Goal: Find contact information: Find contact information

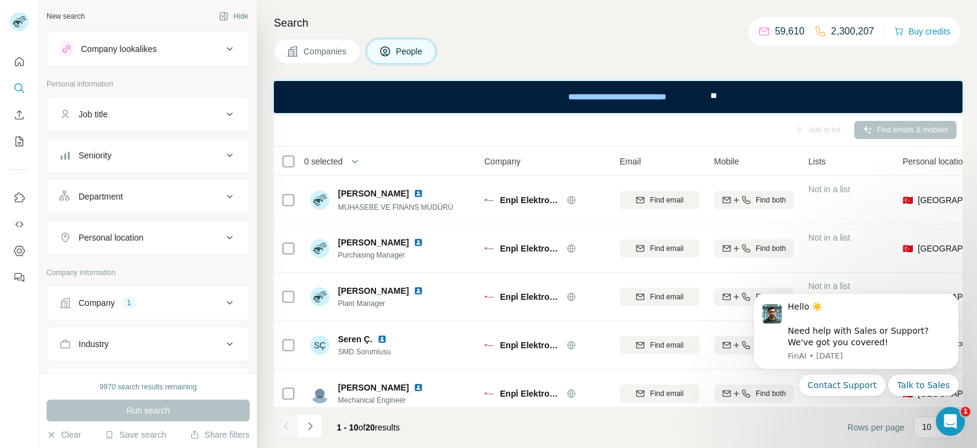
click at [158, 310] on button "Company 1" at bounding box center [148, 302] width 202 height 29
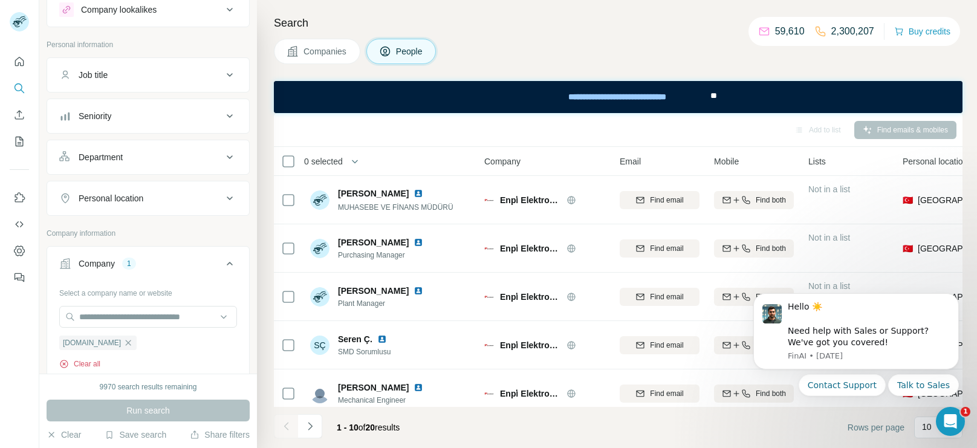
click at [79, 359] on button "Clear all" at bounding box center [79, 364] width 41 height 11
click at [154, 318] on input "text" at bounding box center [148, 317] width 178 height 22
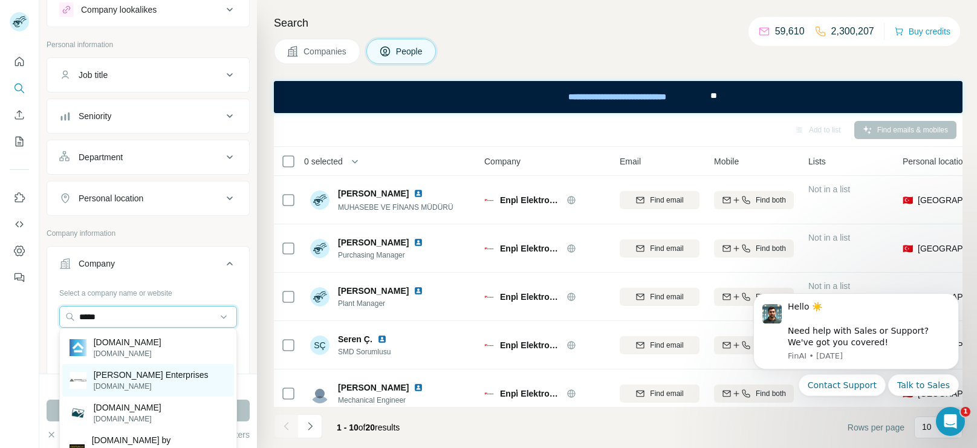
type input "*****"
click at [143, 375] on p "[PERSON_NAME] Enterprises" at bounding box center [151, 375] width 115 height 12
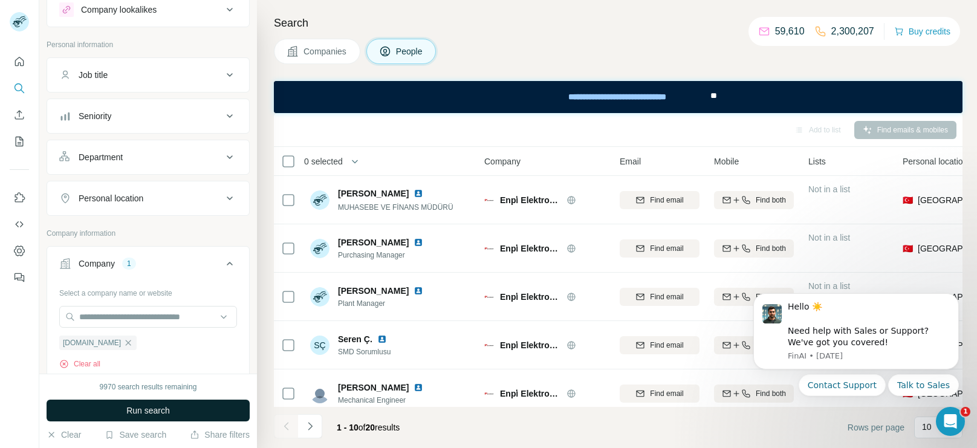
click at [142, 400] on button "Run search" at bounding box center [148, 411] width 203 height 22
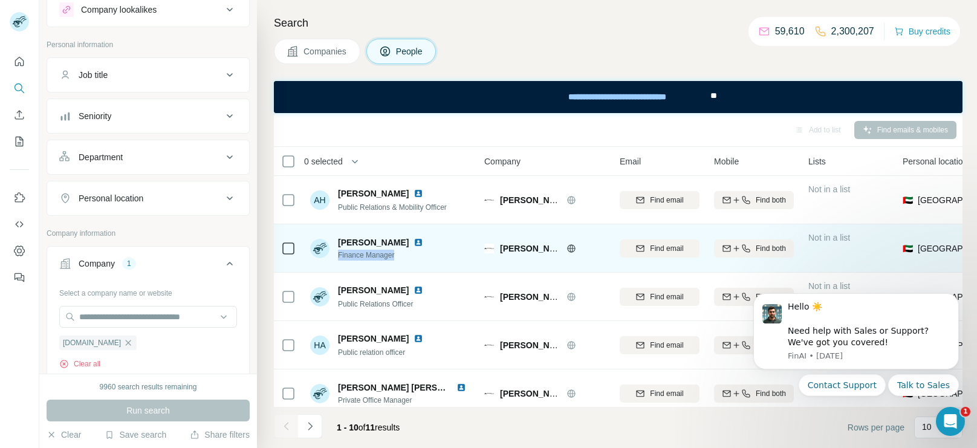
drag, startPoint x: 402, startPoint y: 258, endPoint x: 334, endPoint y: 259, distance: 68.3
click at [334, 259] on div "[PERSON_NAME] Finance Manager" at bounding box center [369, 248] width 118 height 24
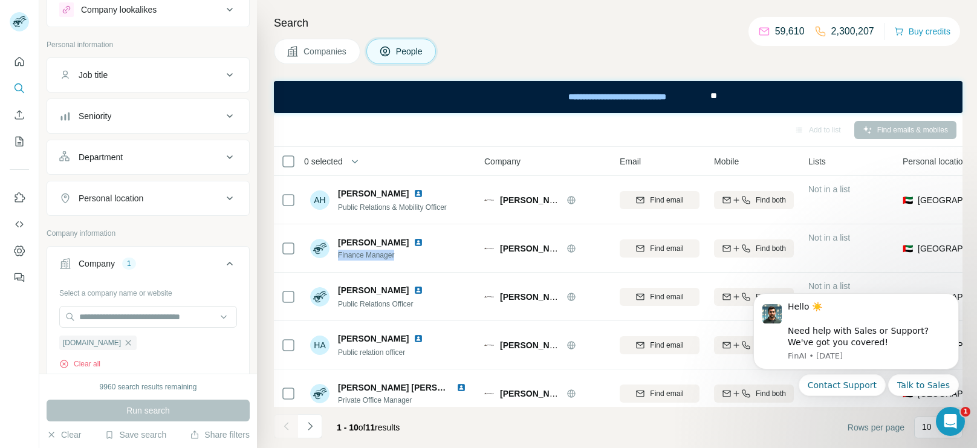
copy span "Finance Manager"
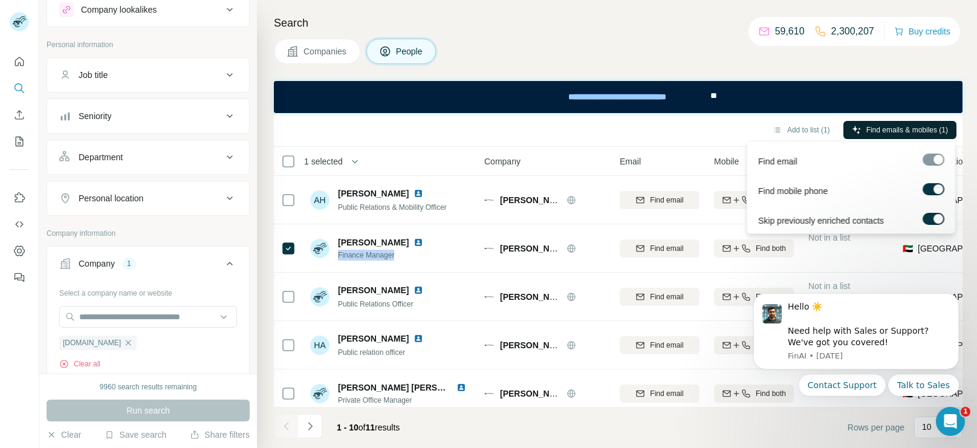
click at [905, 123] on button "Find emails & mobiles (1)" at bounding box center [900, 130] width 113 height 18
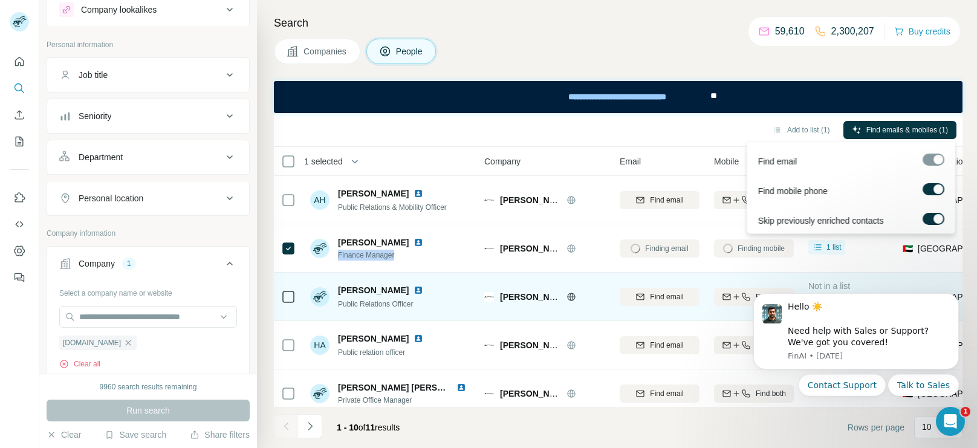
scroll to position [253, 0]
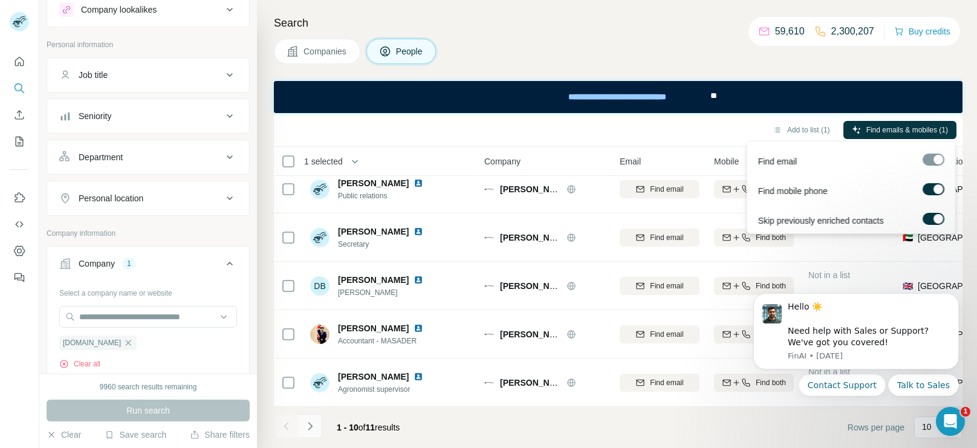
click at [314, 425] on icon "Navigate to next page" at bounding box center [310, 426] width 12 height 12
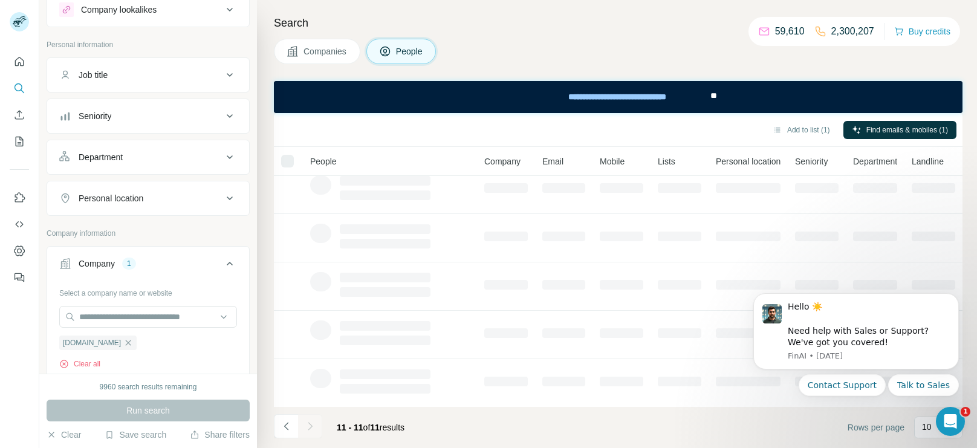
scroll to position [0, 0]
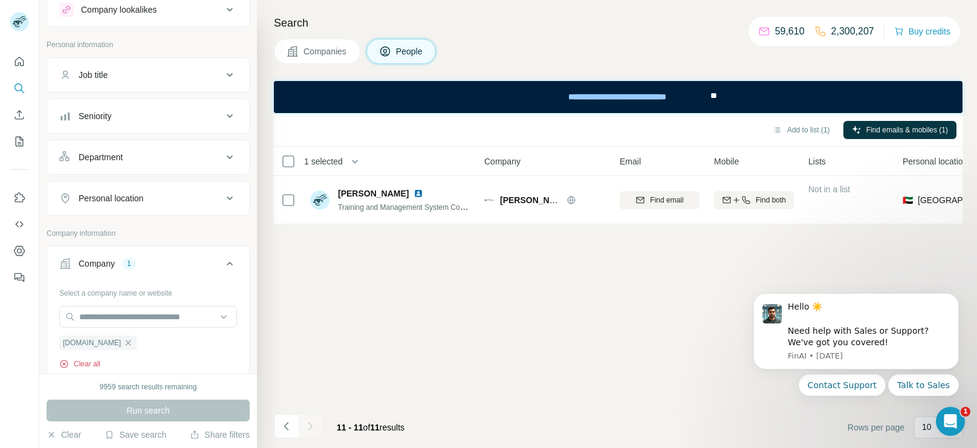
click at [85, 359] on button "Clear all" at bounding box center [79, 364] width 41 height 11
click at [162, 314] on input "text" at bounding box center [148, 317] width 178 height 22
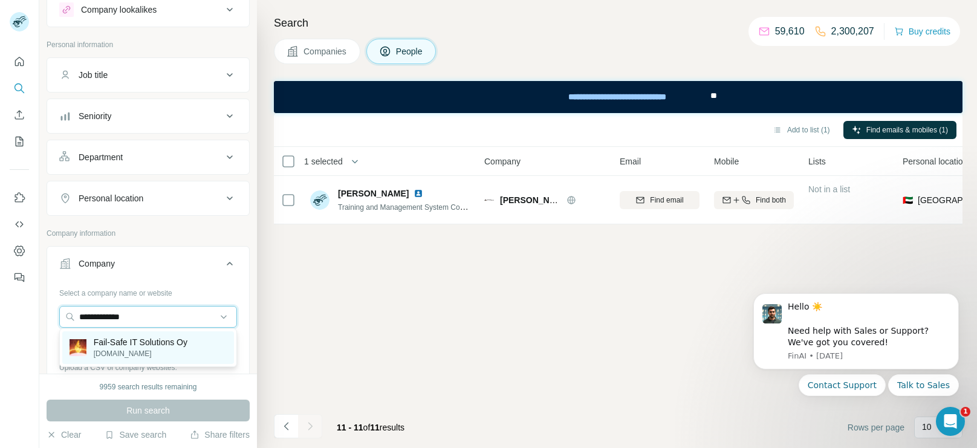
type input "**********"
click at [136, 339] on p "Fail-Safe IT Solutions Oy" at bounding box center [141, 342] width 94 height 12
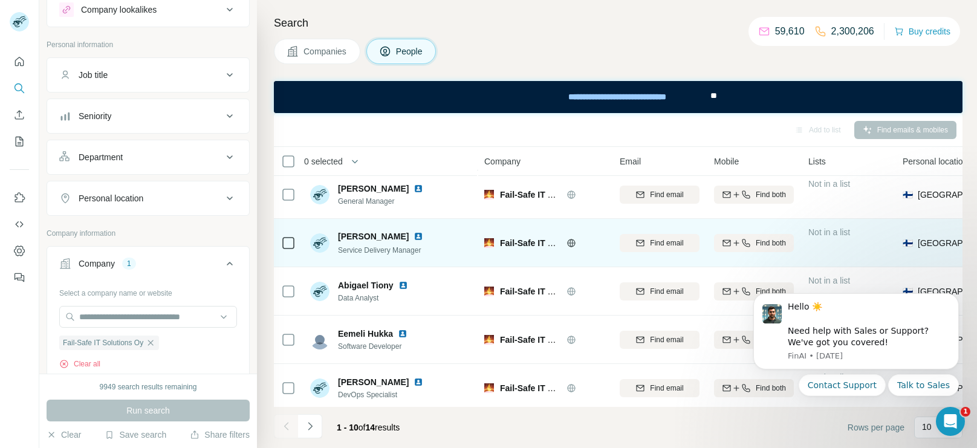
scroll to position [102, 0]
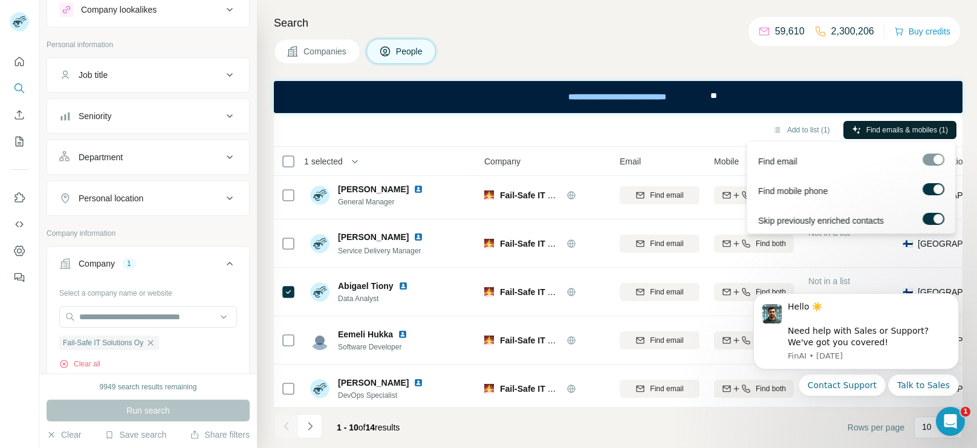
click at [873, 132] on span "Find emails & mobiles (1)" at bounding box center [908, 130] width 82 height 11
click at [848, 140] on div "Find emails & mobiles (2)" at bounding box center [900, 131] width 113 height 21
click at [859, 133] on button "Find emails & mobiles (2)" at bounding box center [900, 130] width 113 height 18
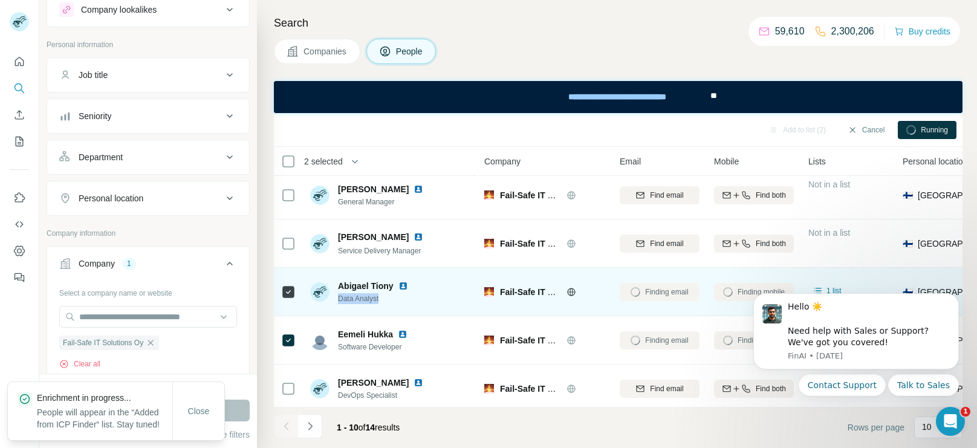
drag, startPoint x: 385, startPoint y: 297, endPoint x: 336, endPoint y: 303, distance: 48.8
click at [336, 303] on div "Abigael Tiony Data Analyst" at bounding box center [361, 292] width 103 height 24
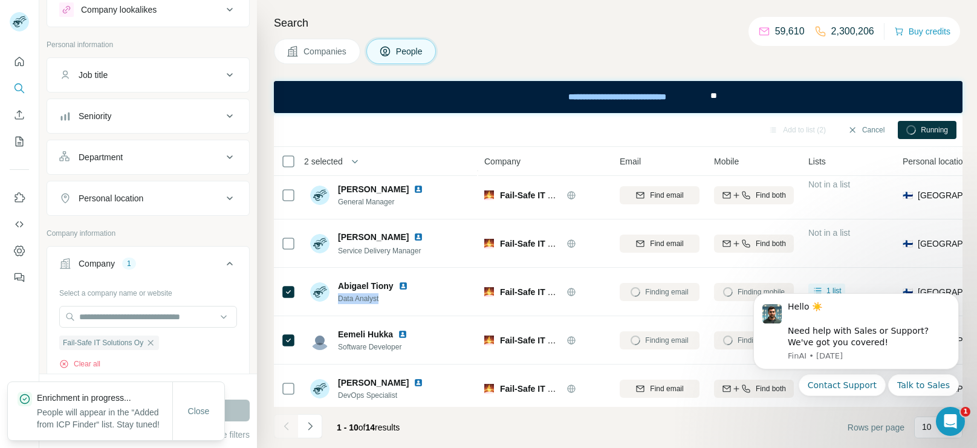
copy span "Data Analyst"
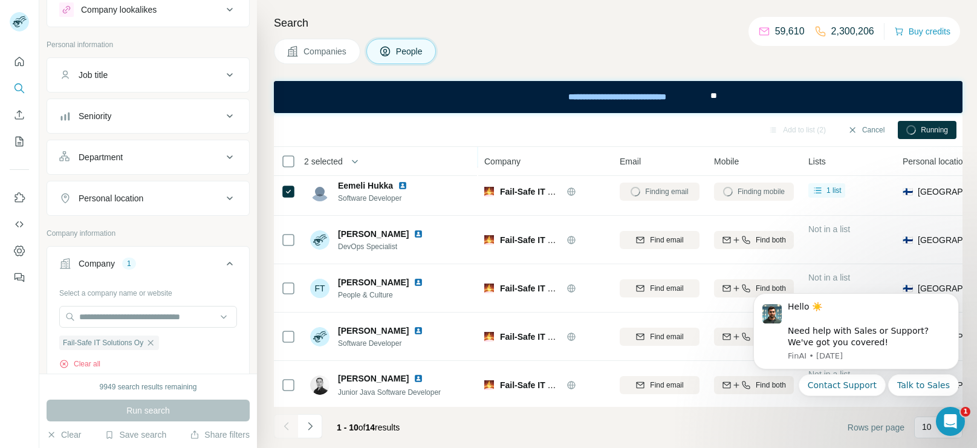
scroll to position [253, 0]
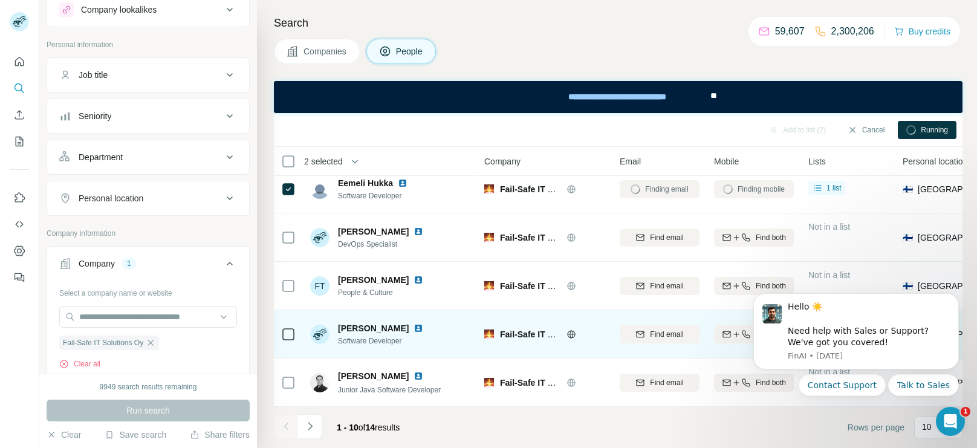
click at [283, 327] on icon at bounding box center [288, 334] width 15 height 15
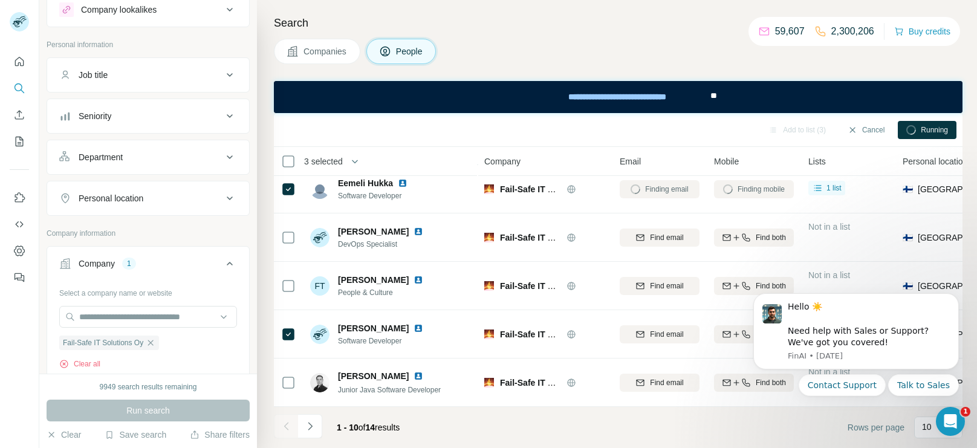
click at [920, 118] on div "Add to list (3) Cancel Running" at bounding box center [618, 130] width 689 height 34
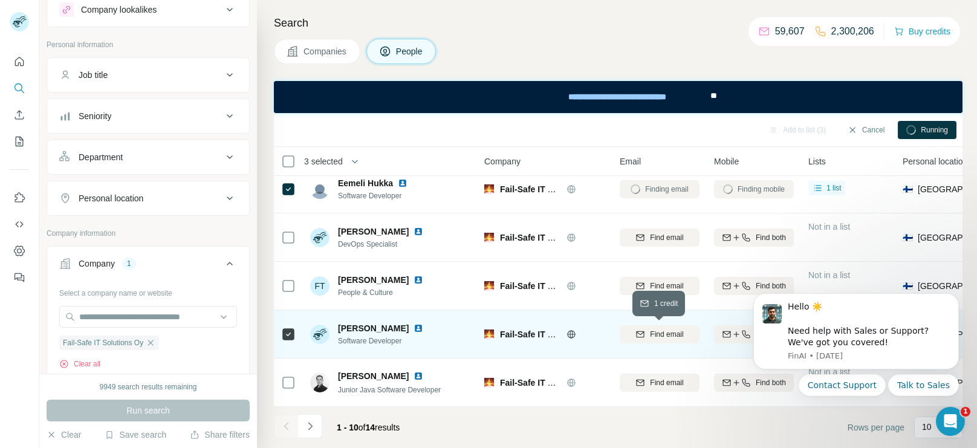
click at [651, 325] on button "Find email" at bounding box center [660, 334] width 80 height 18
click at [739, 333] on icon "button" at bounding box center [737, 335] width 10 height 10
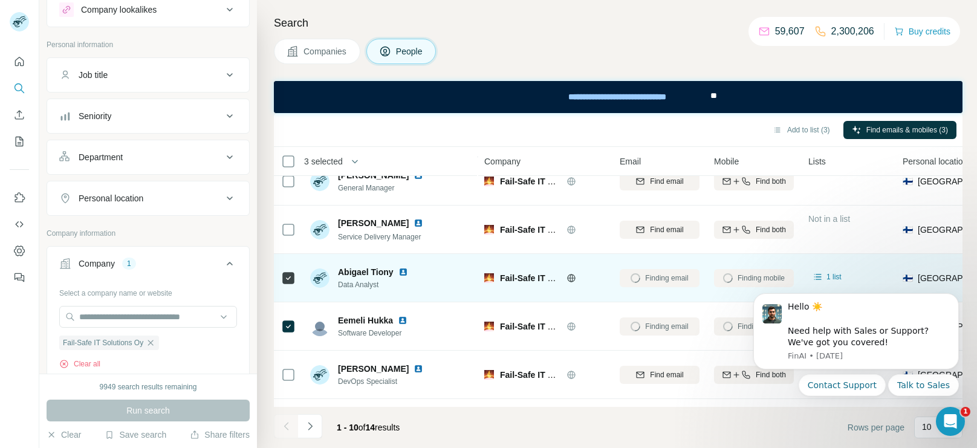
scroll to position [117, 0]
drag, startPoint x: 382, startPoint y: 282, endPoint x: 337, endPoint y: 272, distance: 46.1
click at [337, 272] on div "Abigael Tiony Data Analyst" at bounding box center [361, 277] width 103 height 24
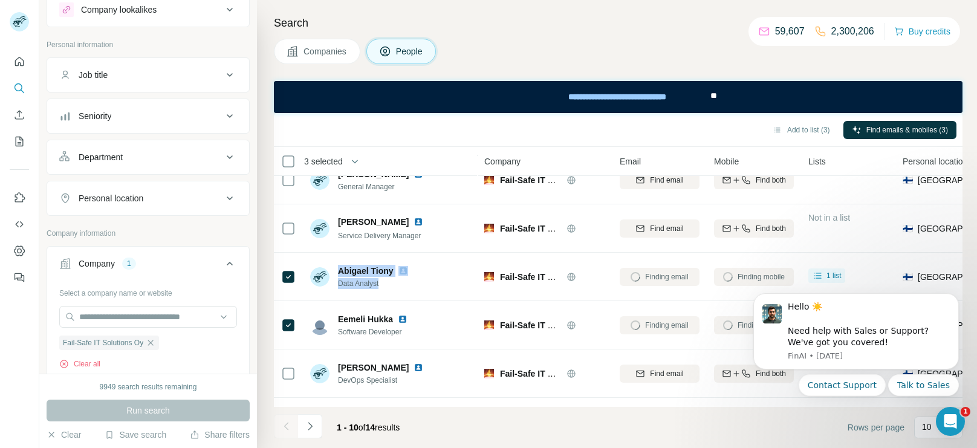
copy div "Abigael Tiony Data Analyst"
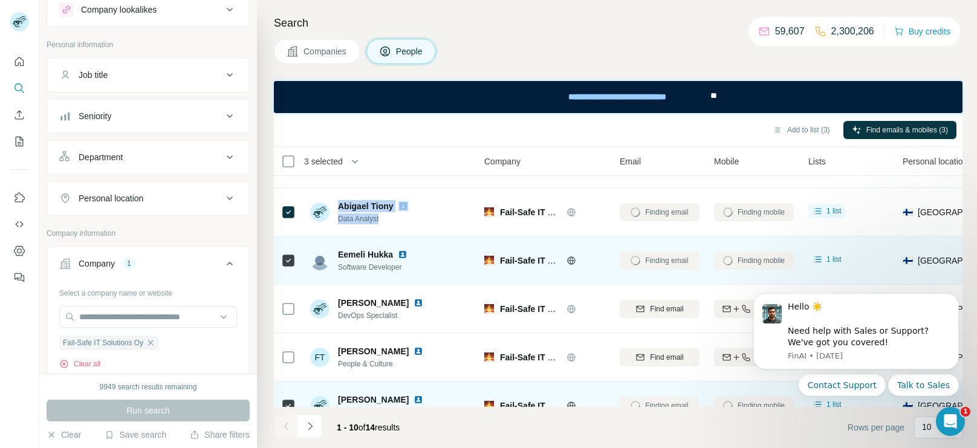
scroll to position [183, 0]
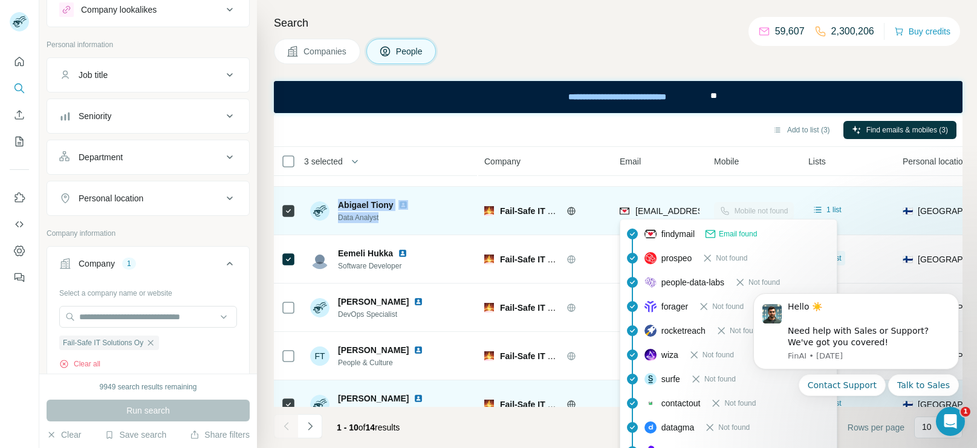
click at [648, 209] on span "[EMAIL_ADDRESS][DOMAIN_NAME]" at bounding box center [707, 211] width 143 height 10
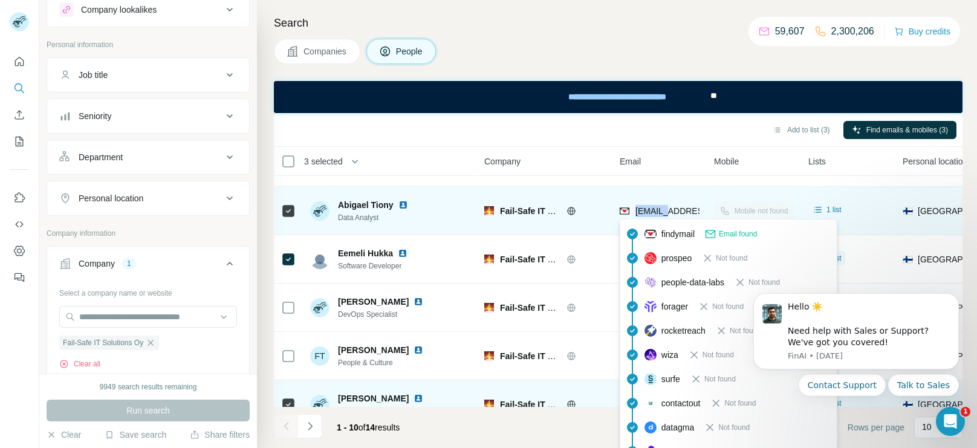
click at [648, 209] on span "[EMAIL_ADDRESS][DOMAIN_NAME]" at bounding box center [707, 211] width 143 height 10
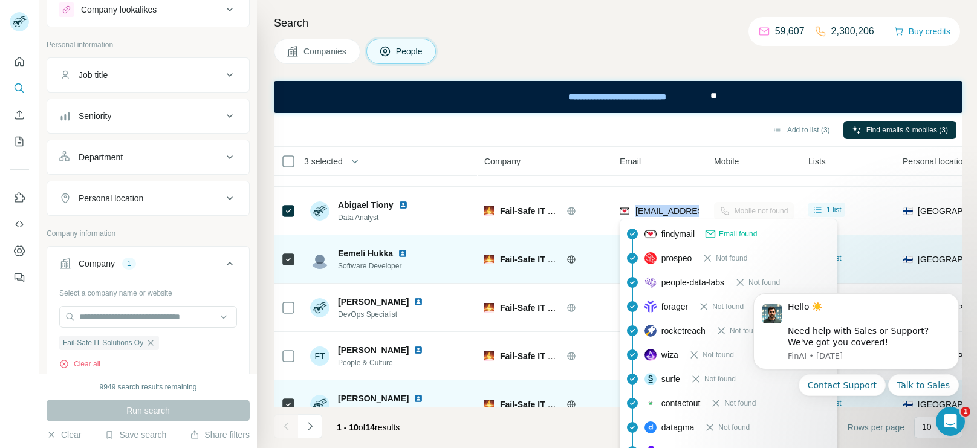
click at [594, 238] on td "Fail-Safe IT Solutions Oy" at bounding box center [544, 259] width 135 height 48
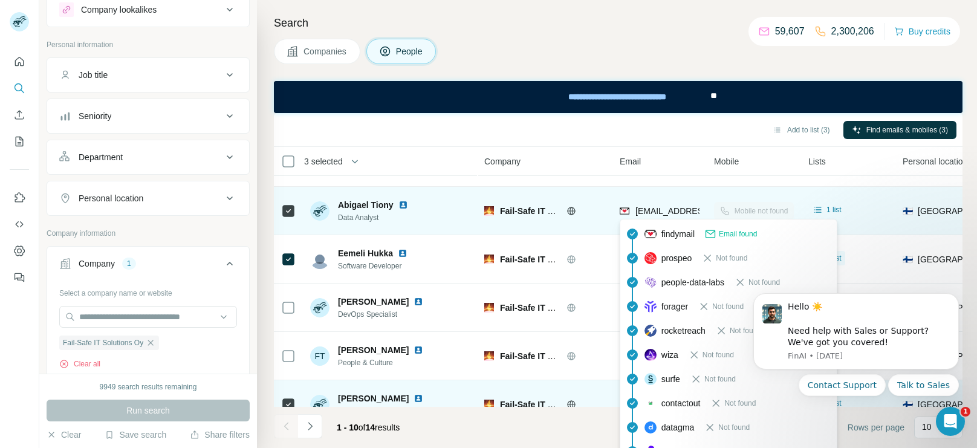
click at [654, 209] on span "[EMAIL_ADDRESS][DOMAIN_NAME]" at bounding box center [707, 211] width 143 height 10
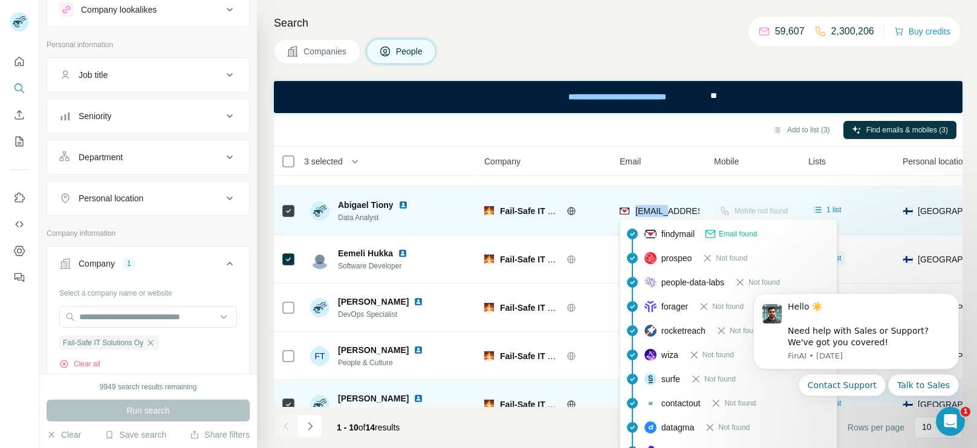
click at [654, 209] on span "[EMAIL_ADDRESS][DOMAIN_NAME]" at bounding box center [707, 211] width 143 height 10
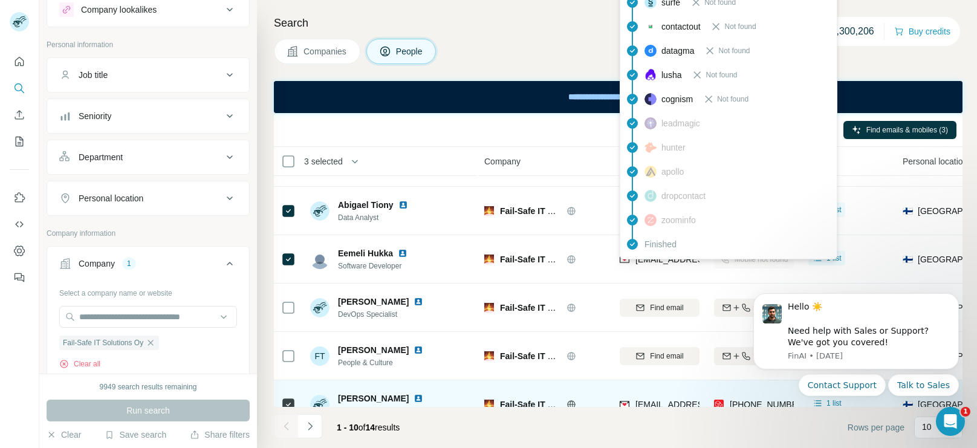
click at [657, 246] on span "Finished" at bounding box center [661, 244] width 32 height 12
click at [642, 255] on div "Finished" at bounding box center [729, 244] width 212 height 24
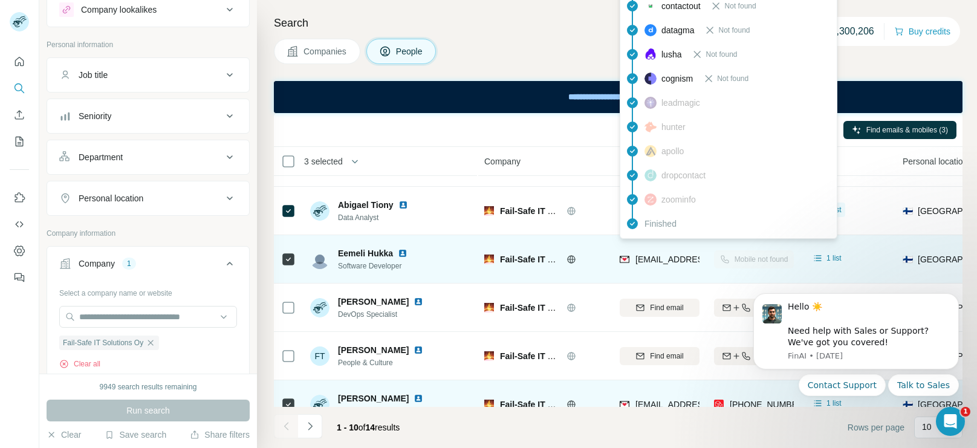
click at [650, 262] on span "[EMAIL_ADDRESS][DOMAIN_NAME]" at bounding box center [707, 260] width 143 height 10
copy tr "[EMAIL_ADDRESS][DOMAIN_NAME]"
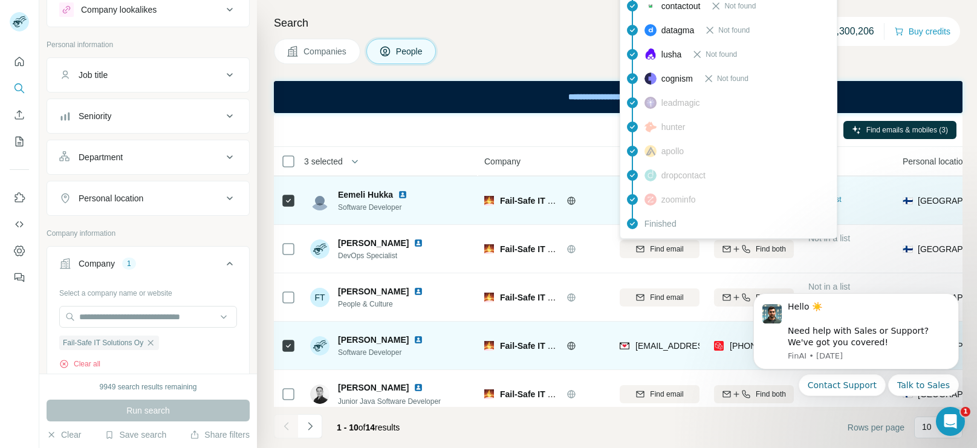
scroll to position [236, 0]
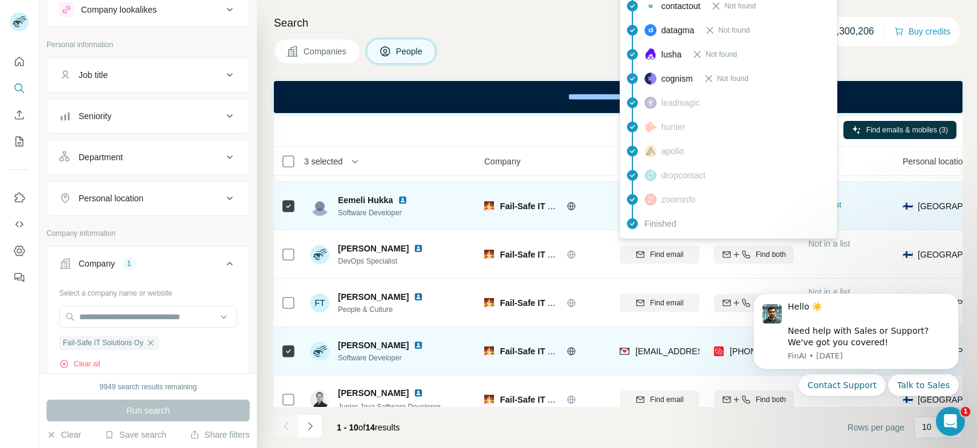
click at [589, 227] on td "Fail-Safe IT Solutions Oy" at bounding box center [544, 206] width 135 height 48
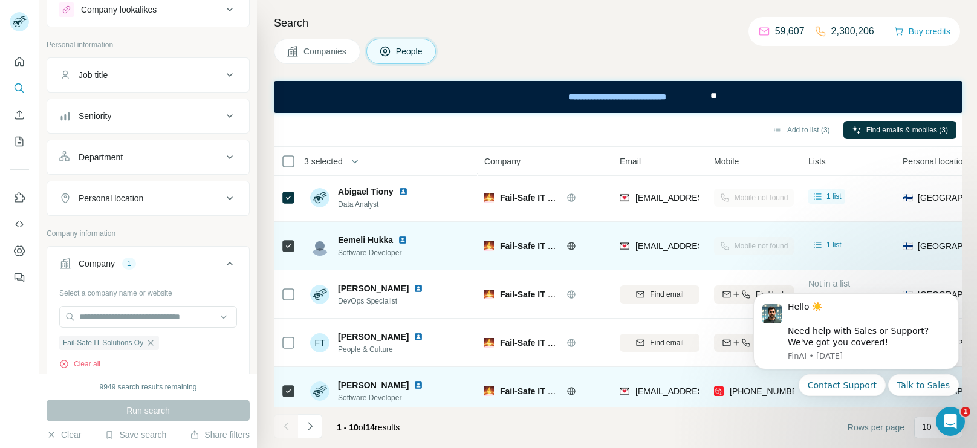
scroll to position [195, 0]
drag, startPoint x: 404, startPoint y: 255, endPoint x: 375, endPoint y: 258, distance: 29.2
click at [375, 258] on span "Software Developer" at bounding box center [375, 254] width 74 height 11
click at [409, 255] on span "Software Developer" at bounding box center [375, 254] width 74 height 11
drag, startPoint x: 409, startPoint y: 255, endPoint x: 340, endPoint y: 244, distance: 70.3
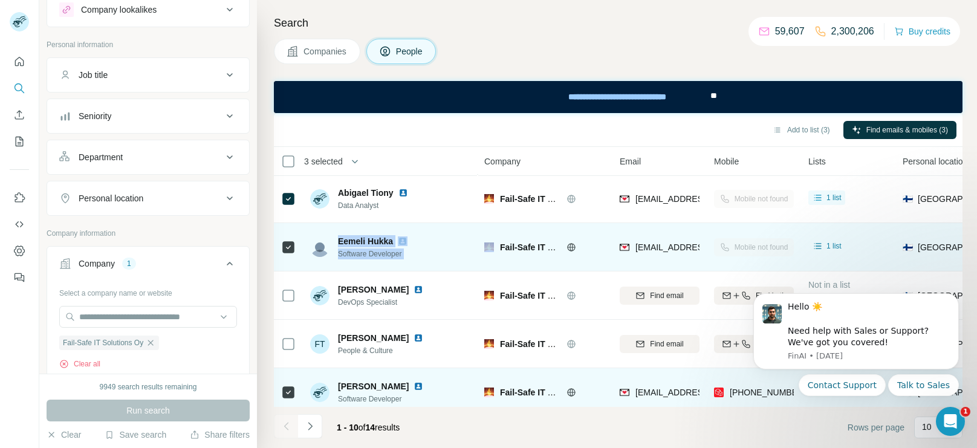
click at [340, 244] on div "Eemeli Hukka Software Developer" at bounding box center [375, 247] width 74 height 24
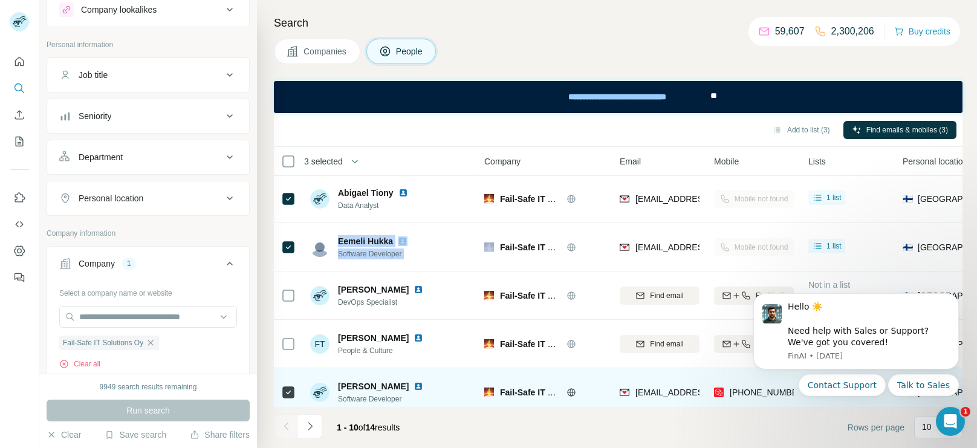
copy div "Eemeli Hukka Software Developer"
click at [90, 367] on button "Clear all" at bounding box center [79, 364] width 41 height 11
click at [95, 322] on input "text" at bounding box center [148, 317] width 178 height 22
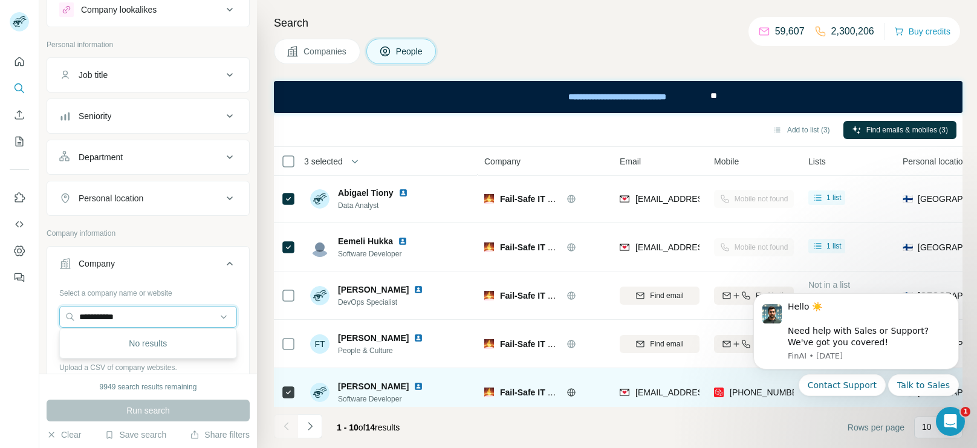
type input "**********"
